Goal: Understand process/instructions

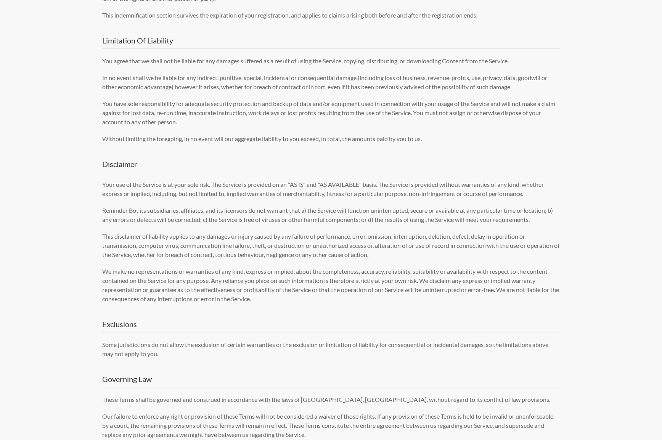
scroll to position [1638, 0]
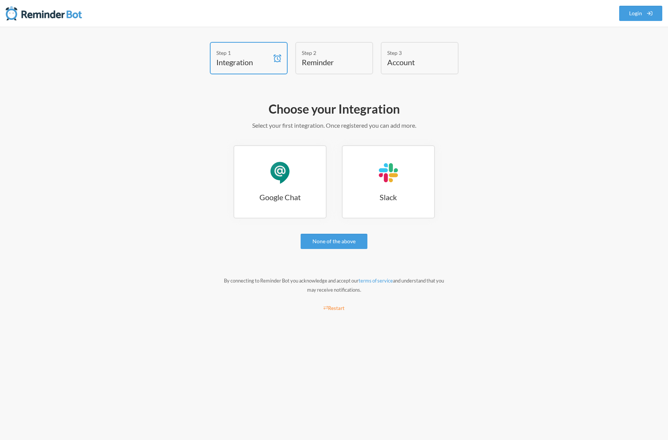
click at [320, 62] on h4 "Reminder" at bounding box center [328, 62] width 53 height 11
click at [397, 52] on div "Step 3" at bounding box center [413, 53] width 53 height 8
click at [265, 167] on link "Google Chat Google Chat" at bounding box center [279, 181] width 93 height 73
